Goal: Navigation & Orientation: Find specific page/section

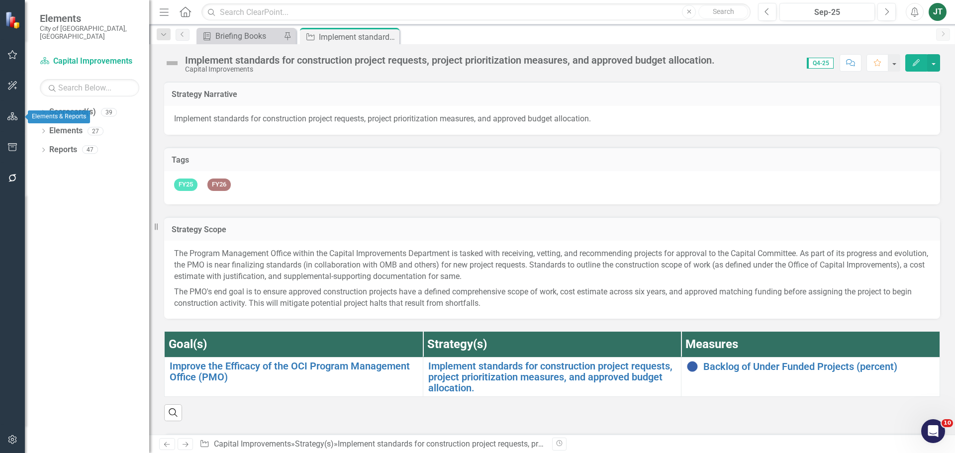
click at [11, 118] on icon "button" at bounding box center [12, 116] width 10 height 8
click at [9, 113] on icon "button" at bounding box center [12, 116] width 11 height 9
click at [55, 106] on link "Scorecard(s)" at bounding box center [72, 111] width 47 height 11
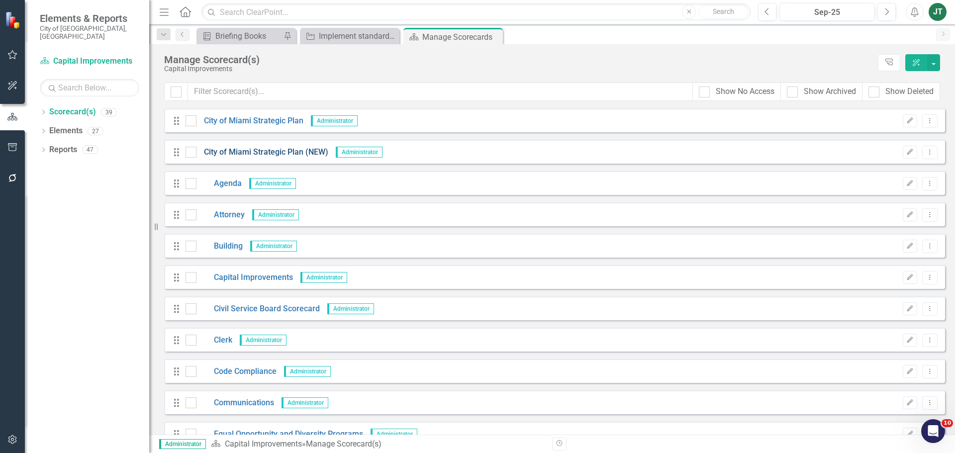
click at [266, 153] on link "City of Miami Strategic Plan (NEW)" at bounding box center [262, 152] width 132 height 11
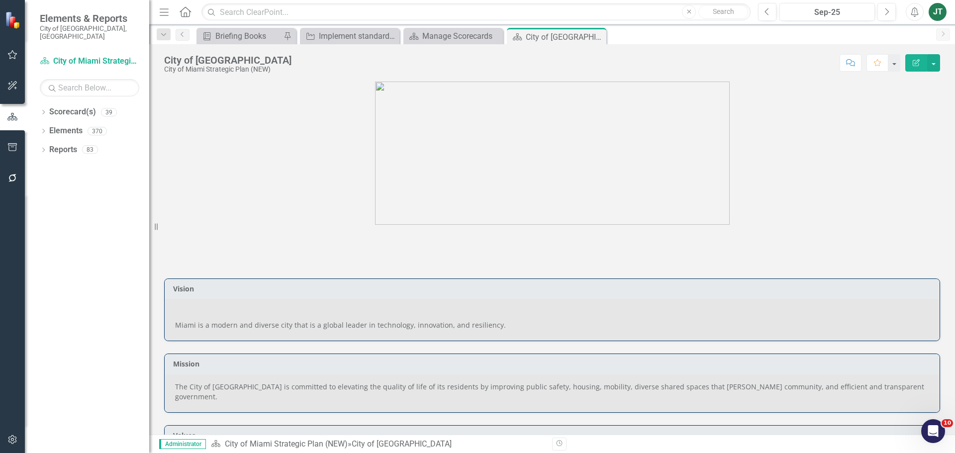
scroll to position [23, 0]
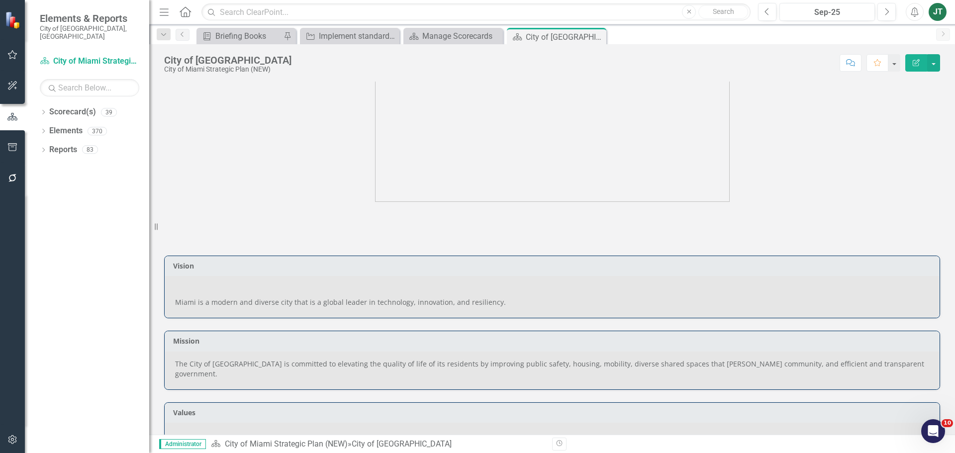
click at [405, 364] on p "The City of [GEOGRAPHIC_DATA] is committed to elevating the quality of life of …" at bounding box center [552, 369] width 754 height 20
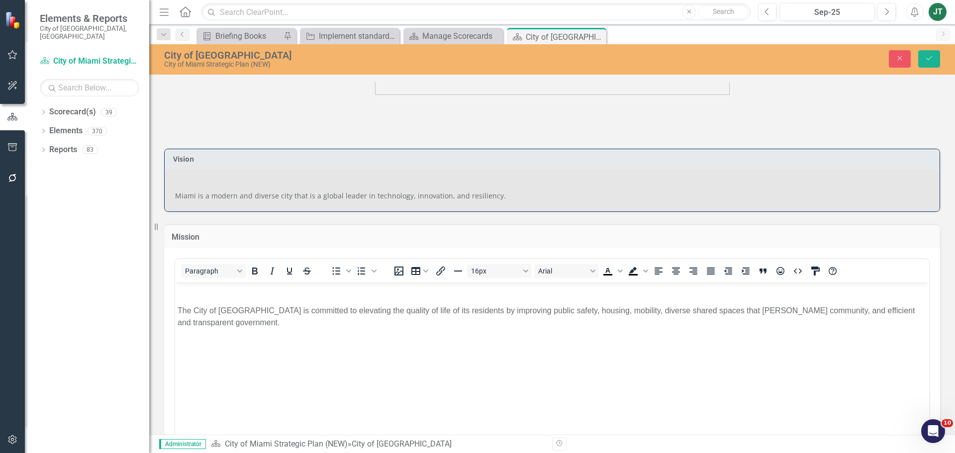
scroll to position [172, 0]
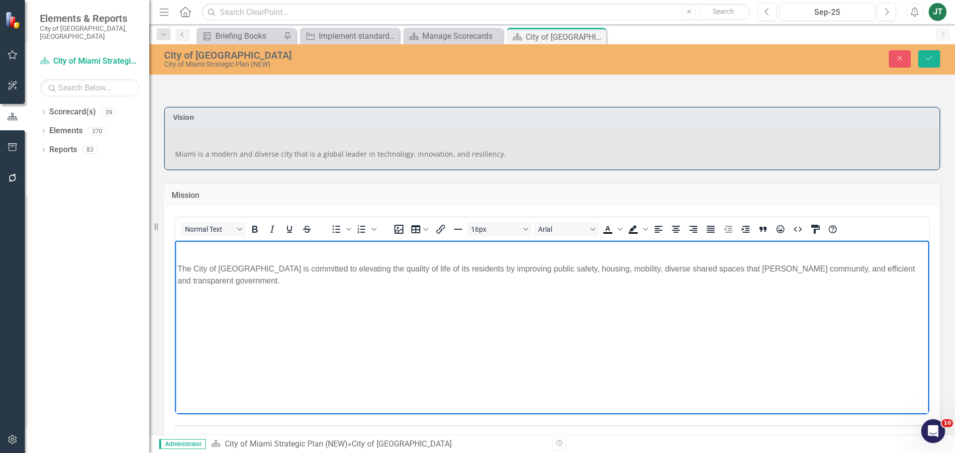
click at [494, 270] on p "The City of [GEOGRAPHIC_DATA] is committed to elevating the quality of life of …" at bounding box center [551, 275] width 749 height 24
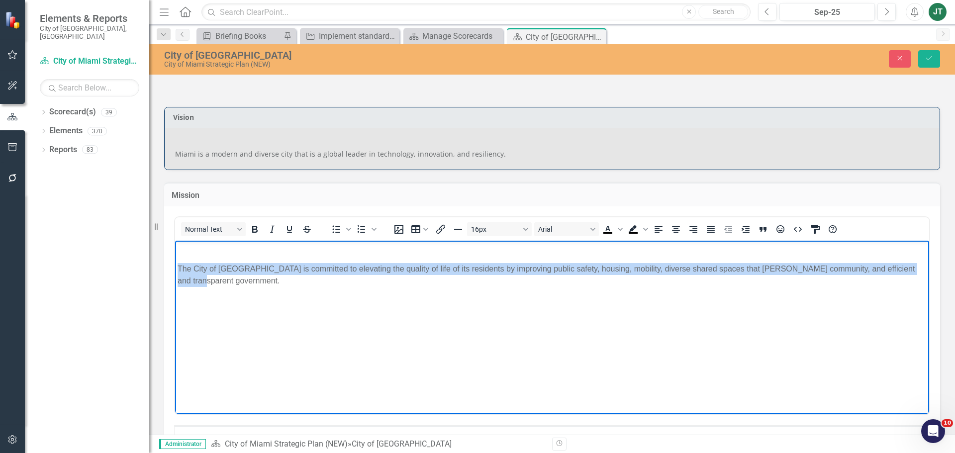
click at [494, 270] on p "The City of [GEOGRAPHIC_DATA] is committed to elevating the quality of life of …" at bounding box center [551, 275] width 749 height 24
copy p "The City of [GEOGRAPHIC_DATA] is committed to elevating the quality of life of …"
click at [872, 276] on body "The City of [GEOGRAPHIC_DATA] is committed to elevating the quality of life of …" at bounding box center [552, 315] width 754 height 149
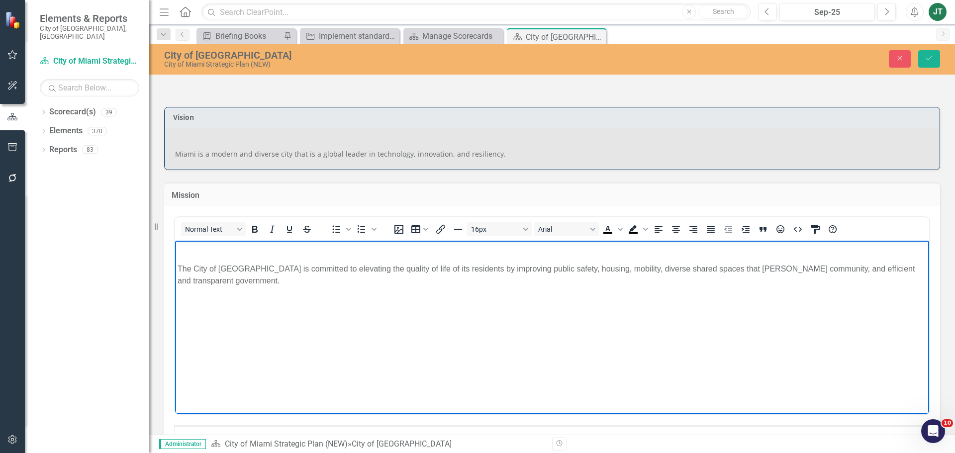
click at [794, 298] on body "The City of [GEOGRAPHIC_DATA] is committed to elevating the quality of life of …" at bounding box center [552, 315] width 754 height 149
click at [926, 54] on button "Save" at bounding box center [929, 58] width 22 height 17
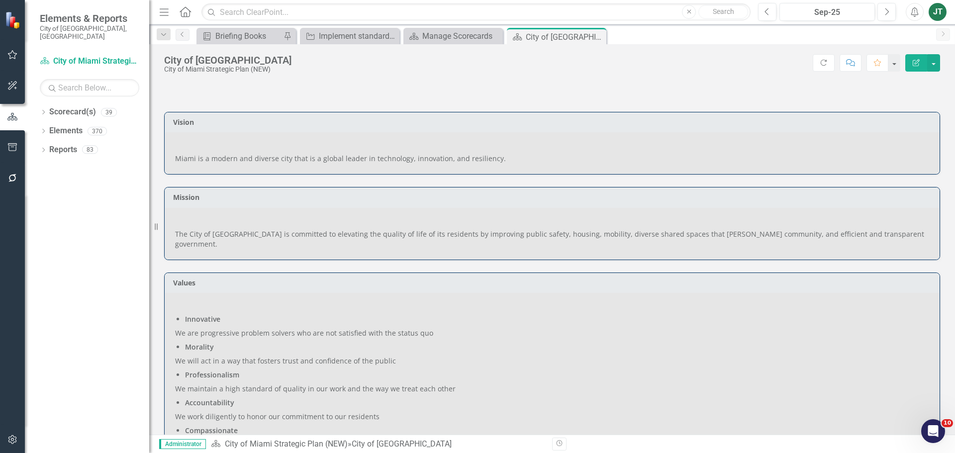
scroll to position [149, 0]
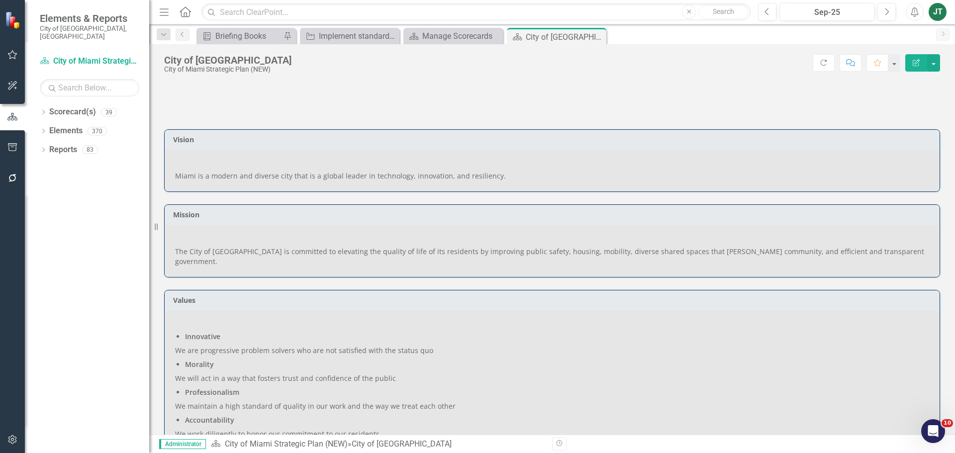
click at [276, 179] on span "Miami is a modern and diverse city that is a global leader in technology, innov…" at bounding box center [340, 175] width 331 height 9
click at [273, 176] on span "Miami is a modern and diverse city that is a global leader in technology, innov…" at bounding box center [340, 175] width 331 height 9
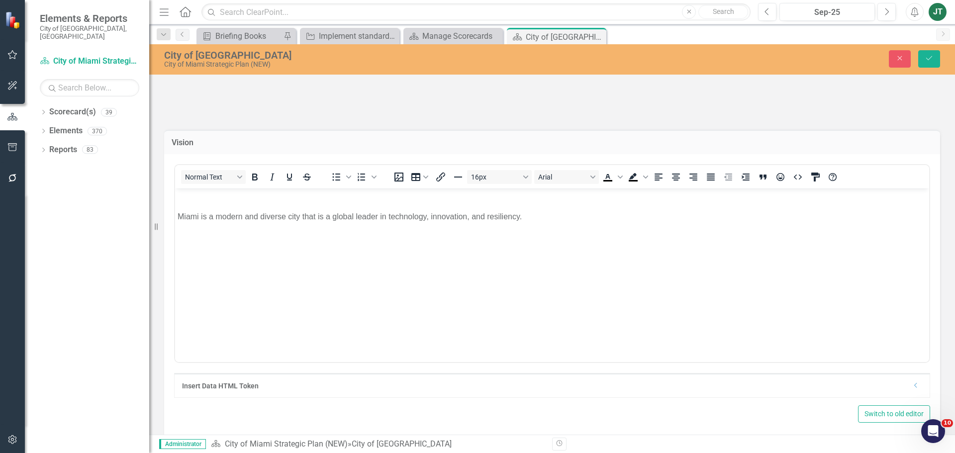
scroll to position [0, 0]
click at [309, 214] on span "Miami is a modern and diverse city that is a global leader in technology, innov…" at bounding box center [349, 216] width 344 height 8
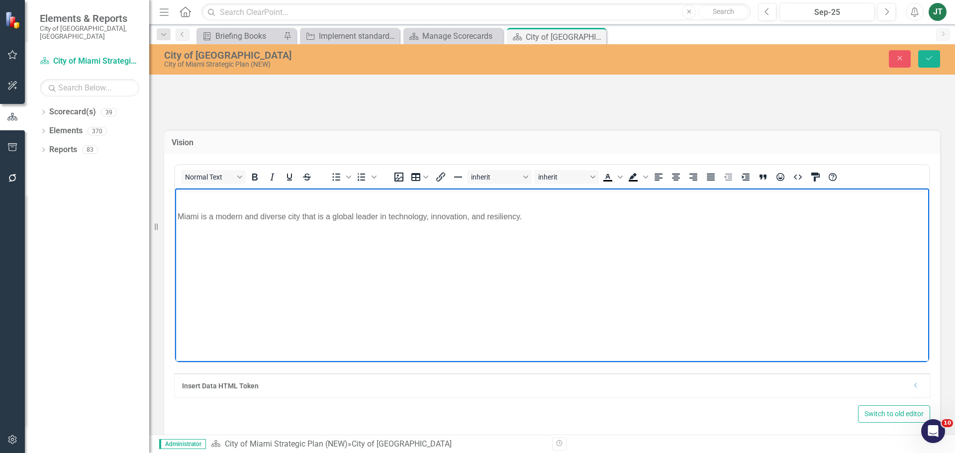
click at [309, 214] on span "Miami is a modern and diverse city that is a global leader in technology, innov…" at bounding box center [349, 216] width 344 height 8
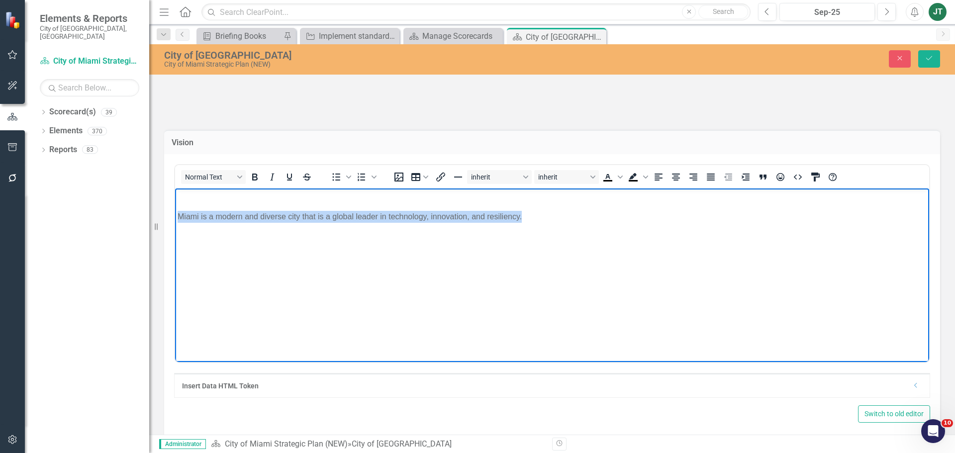
click at [309, 214] on span "Miami is a modern and diverse city that is a global leader in technology, innov…" at bounding box center [349, 216] width 344 height 8
copy span "Miami is a modern and diverse city that is a global leader in technology, innov…"
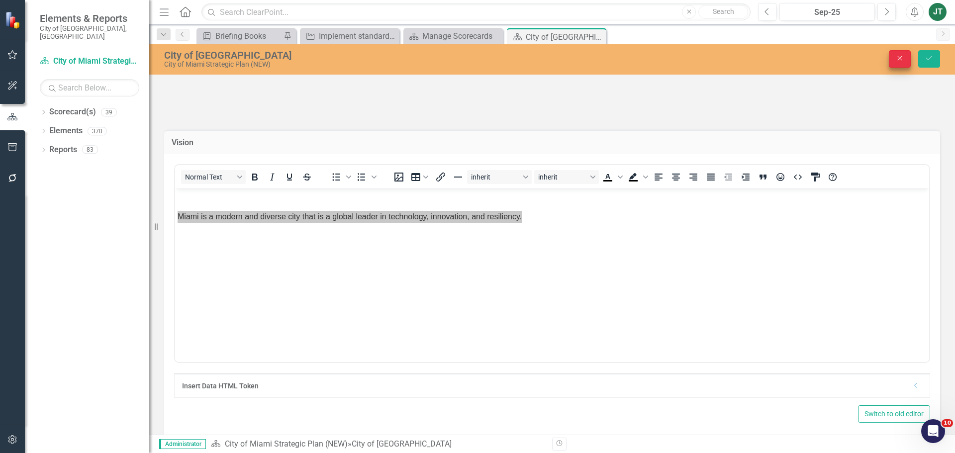
click at [905, 57] on button "Close" at bounding box center [899, 58] width 22 height 17
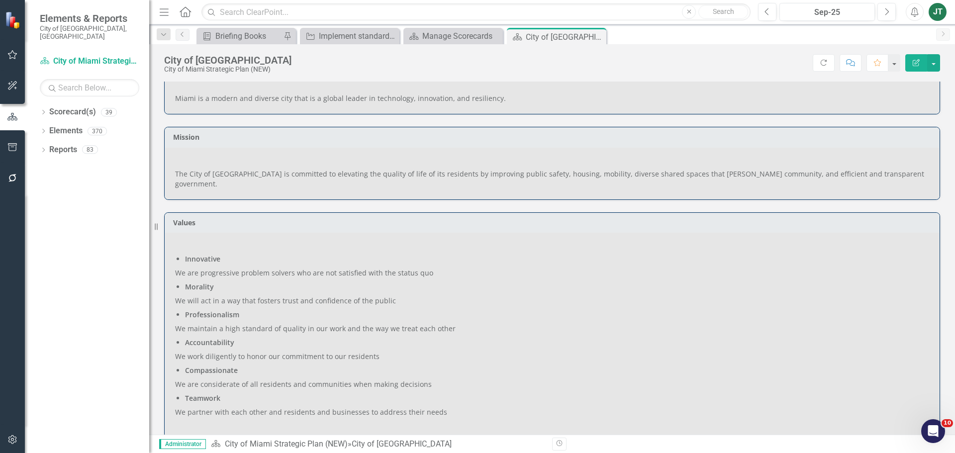
scroll to position [298, 0]
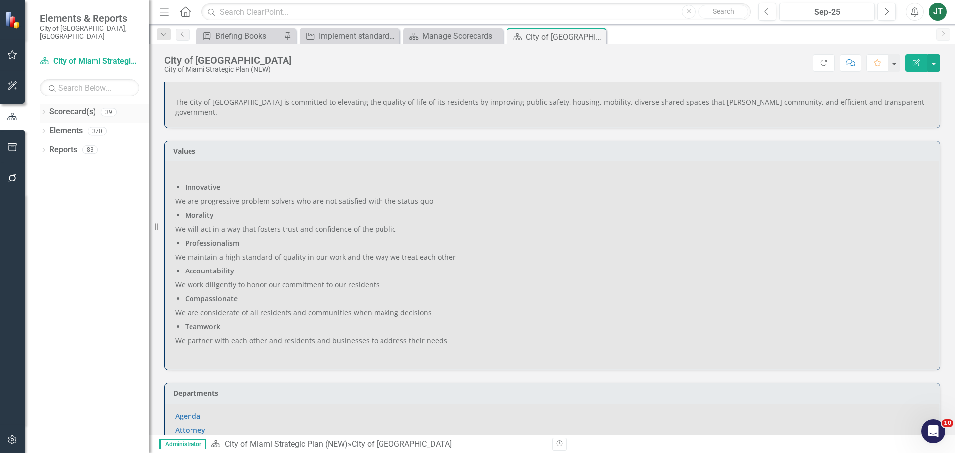
click at [43, 110] on icon "Dropdown" at bounding box center [43, 112] width 7 height 5
click at [49, 146] on div "Dropdown" at bounding box center [48, 150] width 7 height 8
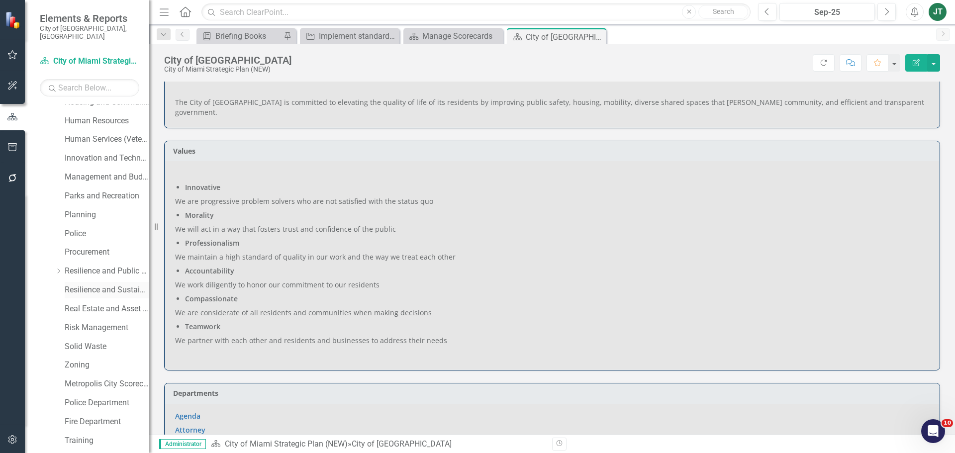
scroll to position [348, 0]
click at [97, 154] on link "Management and Budget" at bounding box center [107, 159] width 85 height 11
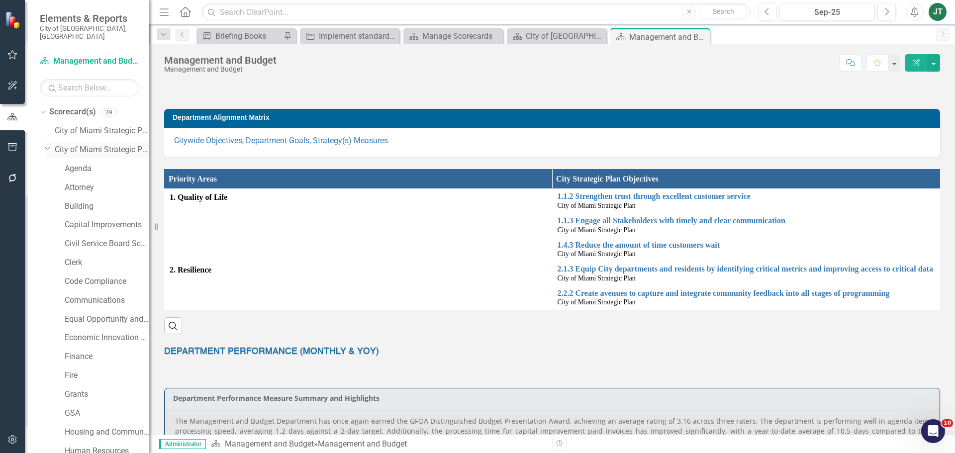
drag, startPoint x: 47, startPoint y: 139, endPoint x: 54, endPoint y: 149, distance: 12.1
click at [47, 144] on icon "Dropdown" at bounding box center [48, 147] width 6 height 7
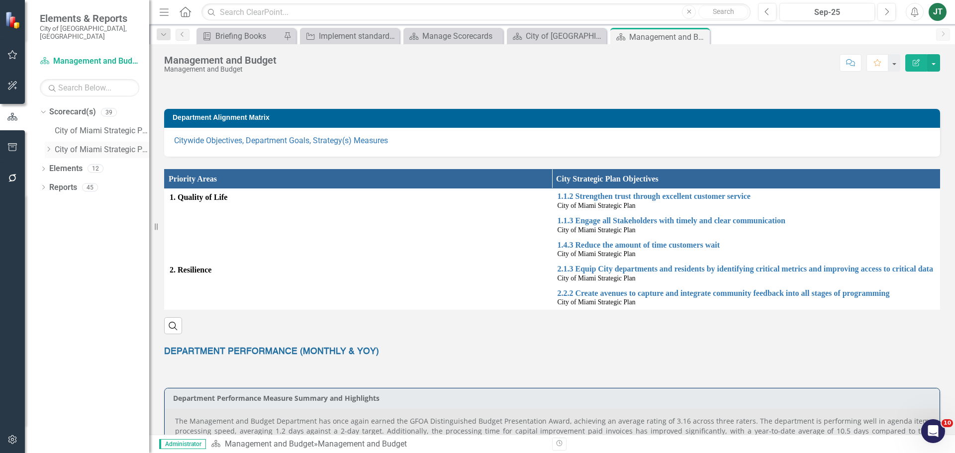
click at [46, 146] on icon "Dropdown" at bounding box center [48, 149] width 7 height 6
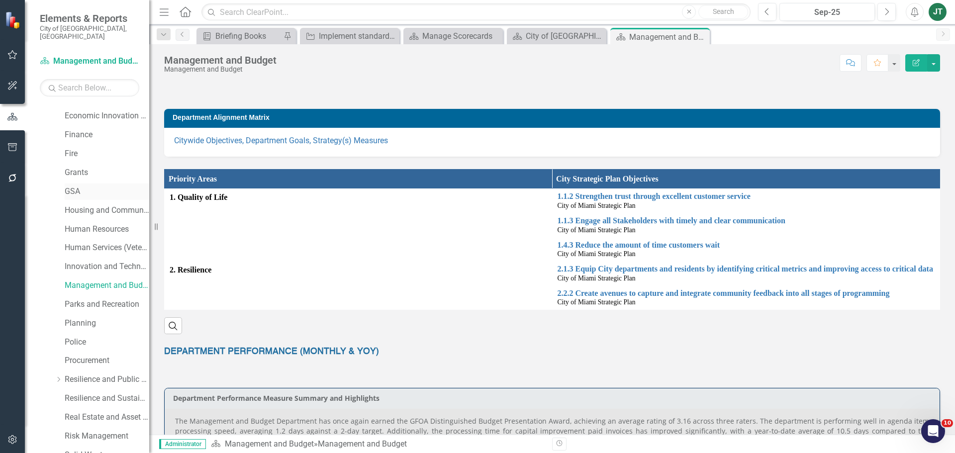
scroll to position [199, 0]
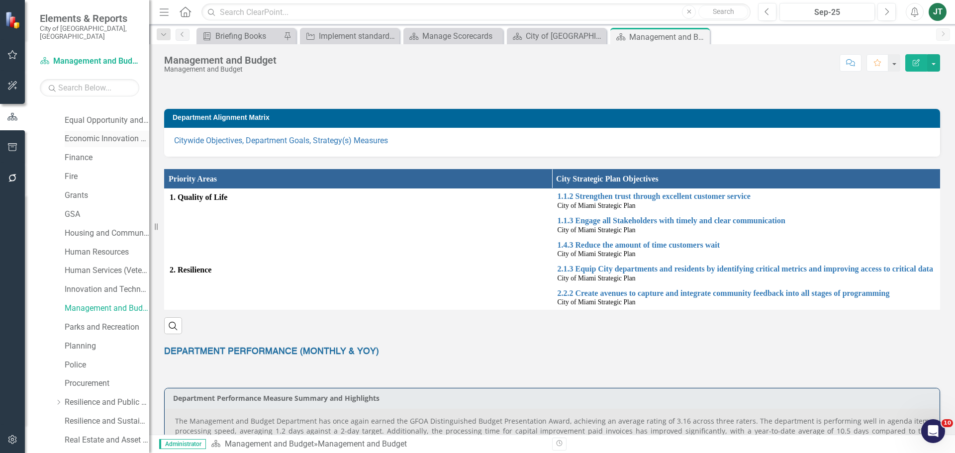
click at [115, 133] on link "Economic Innovation and Development" at bounding box center [107, 138] width 85 height 11
